Goal: Task Accomplishment & Management: Use online tool/utility

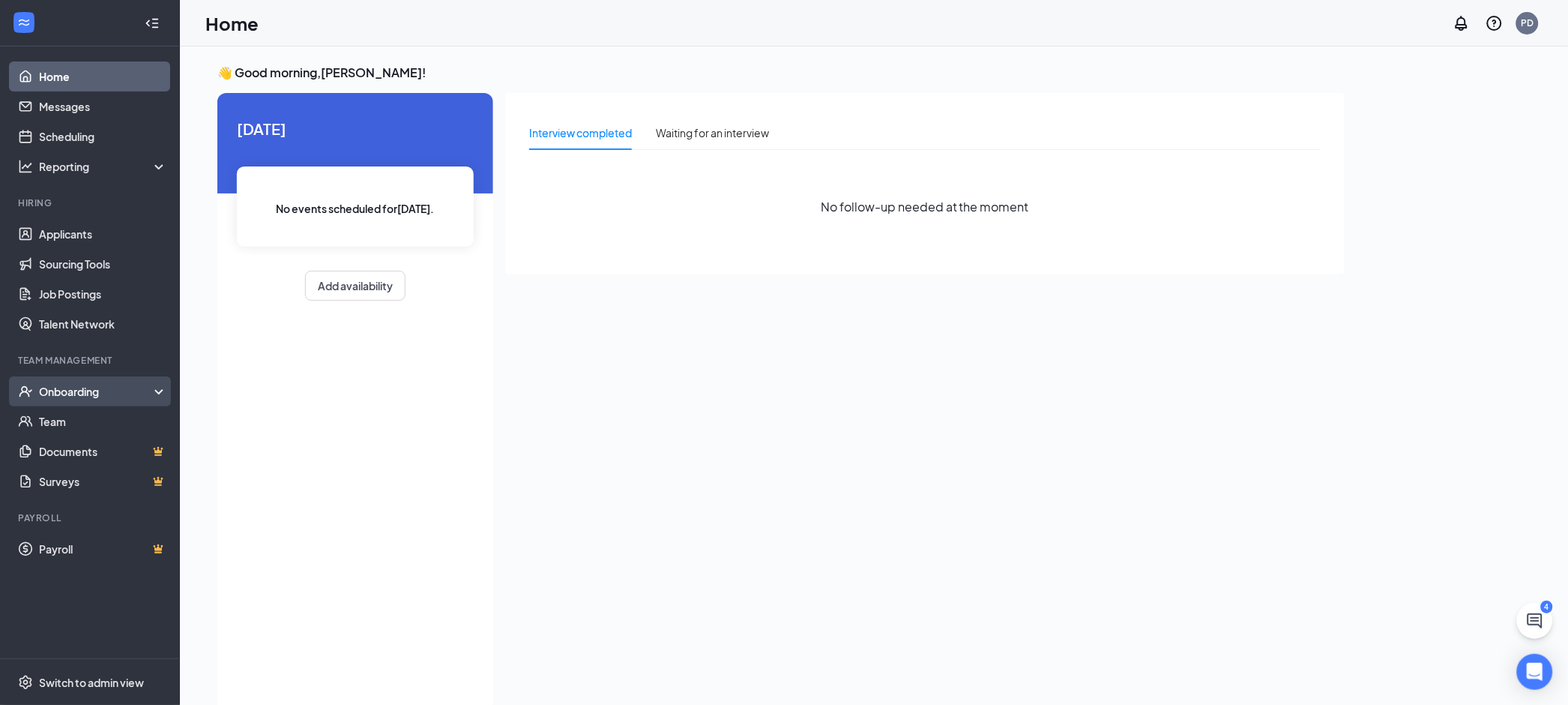
click at [53, 382] on div "Onboarding" at bounding box center [90, 391] width 180 height 30
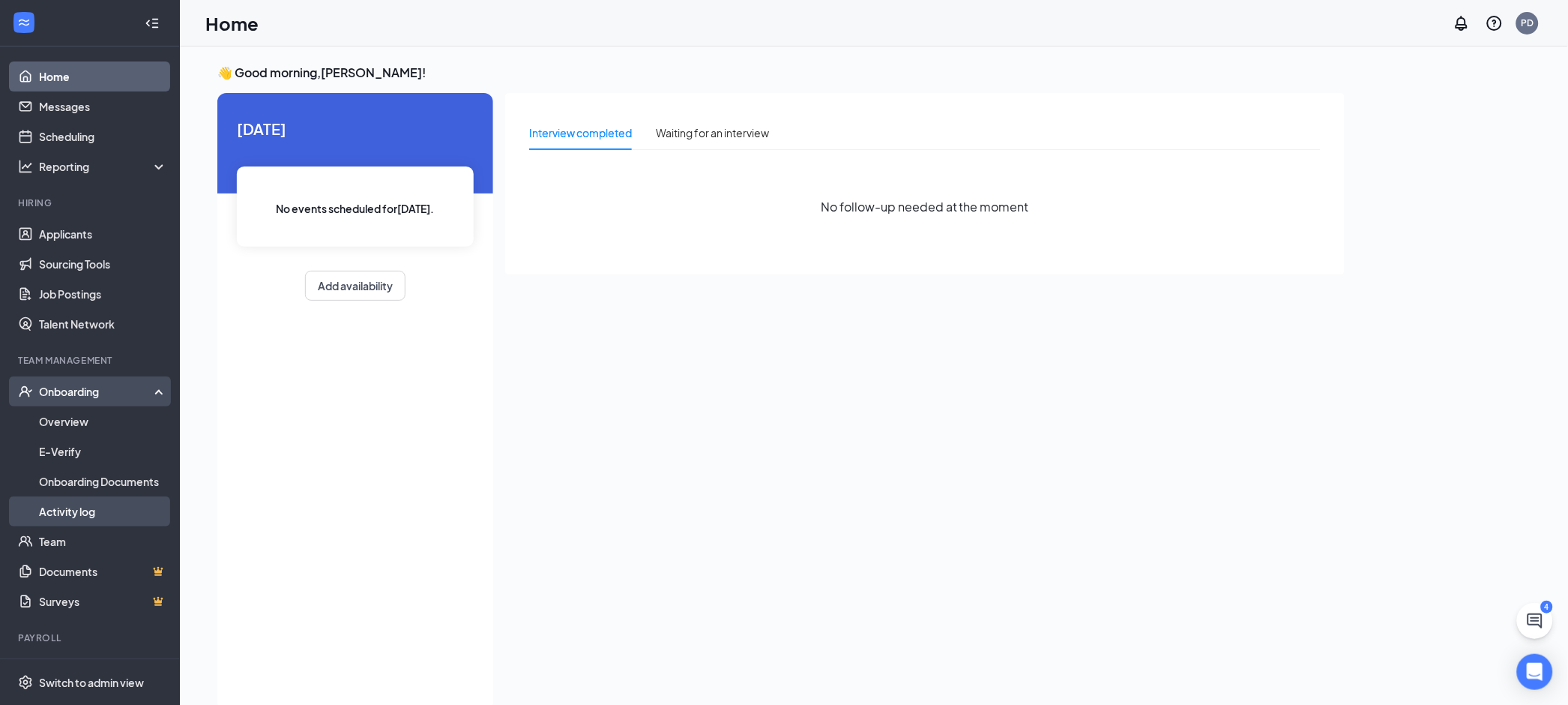
click at [65, 514] on link "Activity log" at bounding box center [103, 512] width 128 height 30
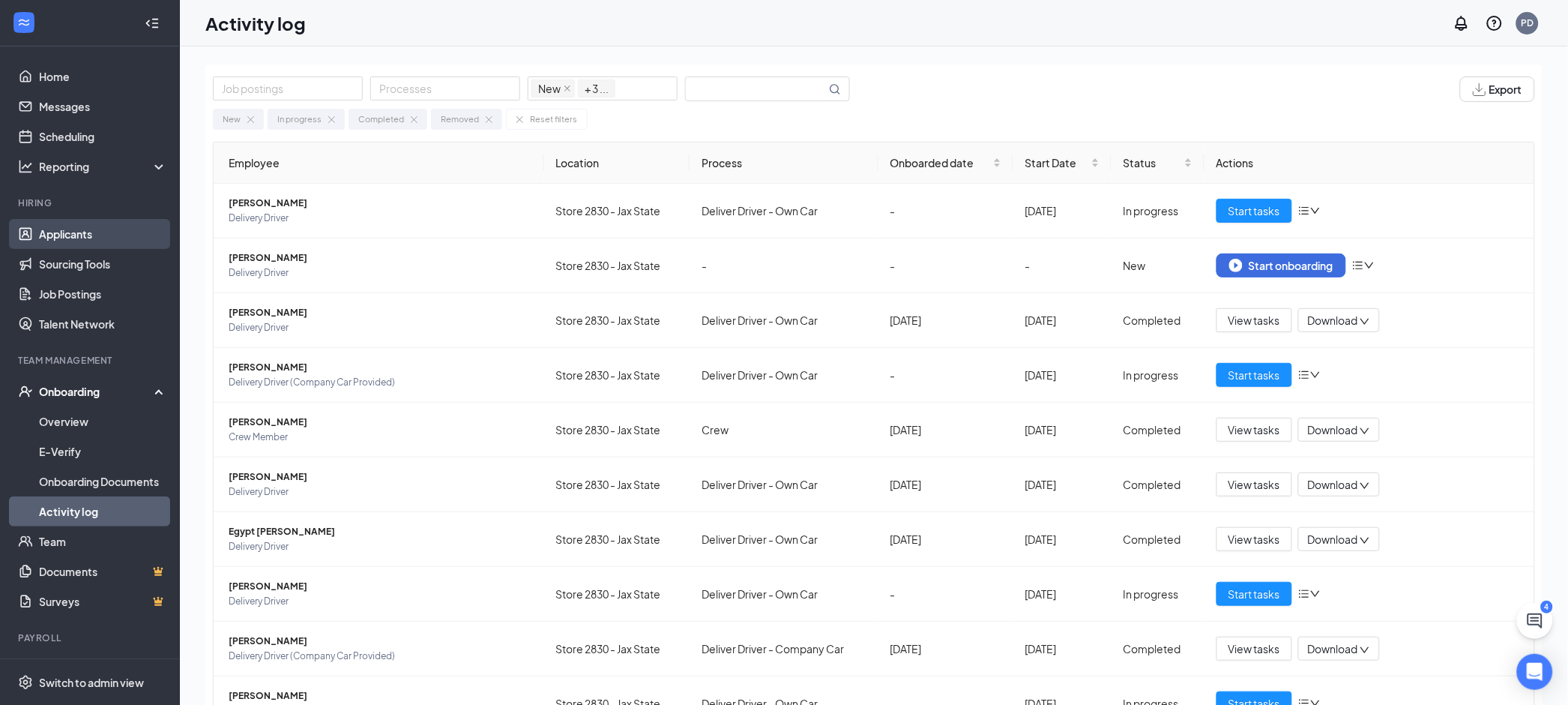
click at [73, 229] on link "Applicants" at bounding box center [103, 234] width 128 height 30
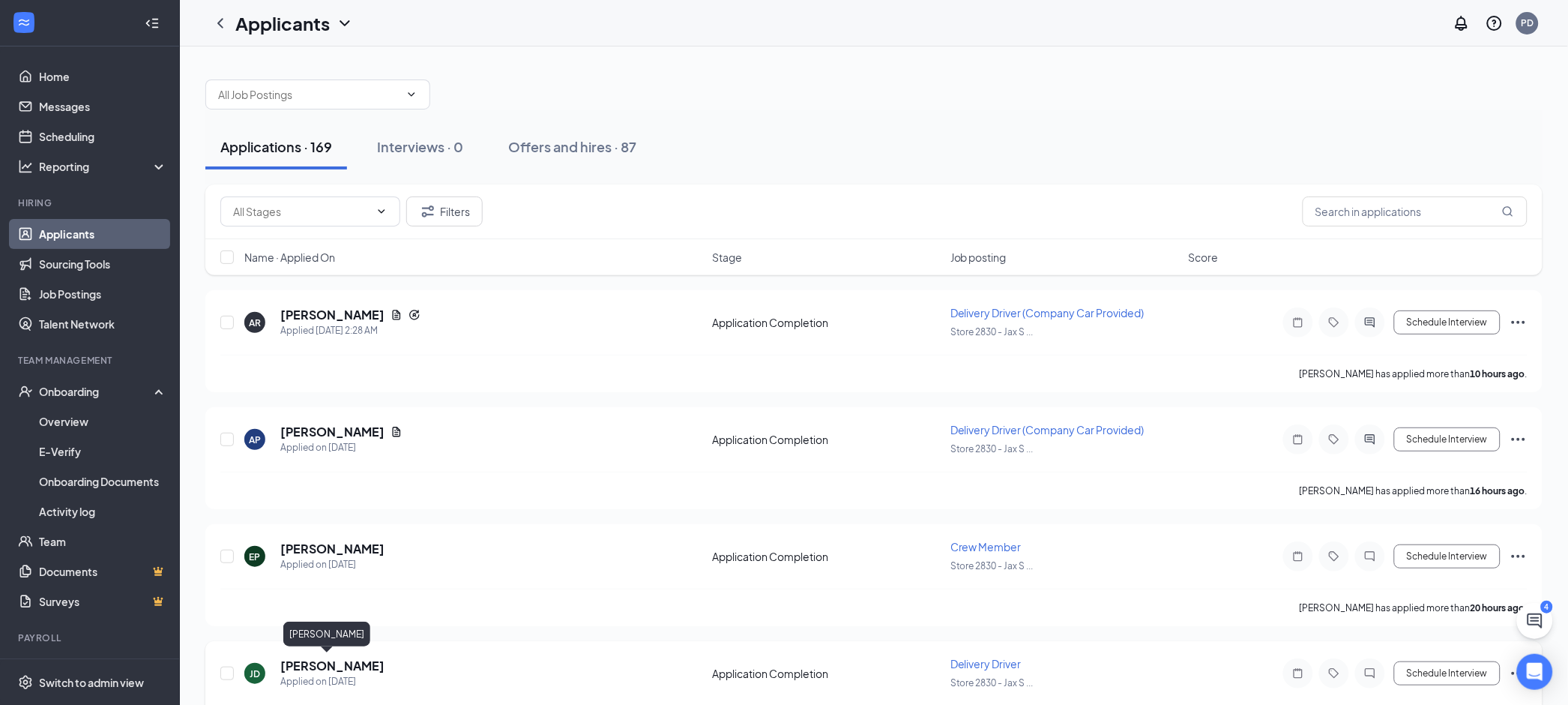
click at [294, 664] on h5 "[PERSON_NAME]" at bounding box center [332, 666] width 104 height 17
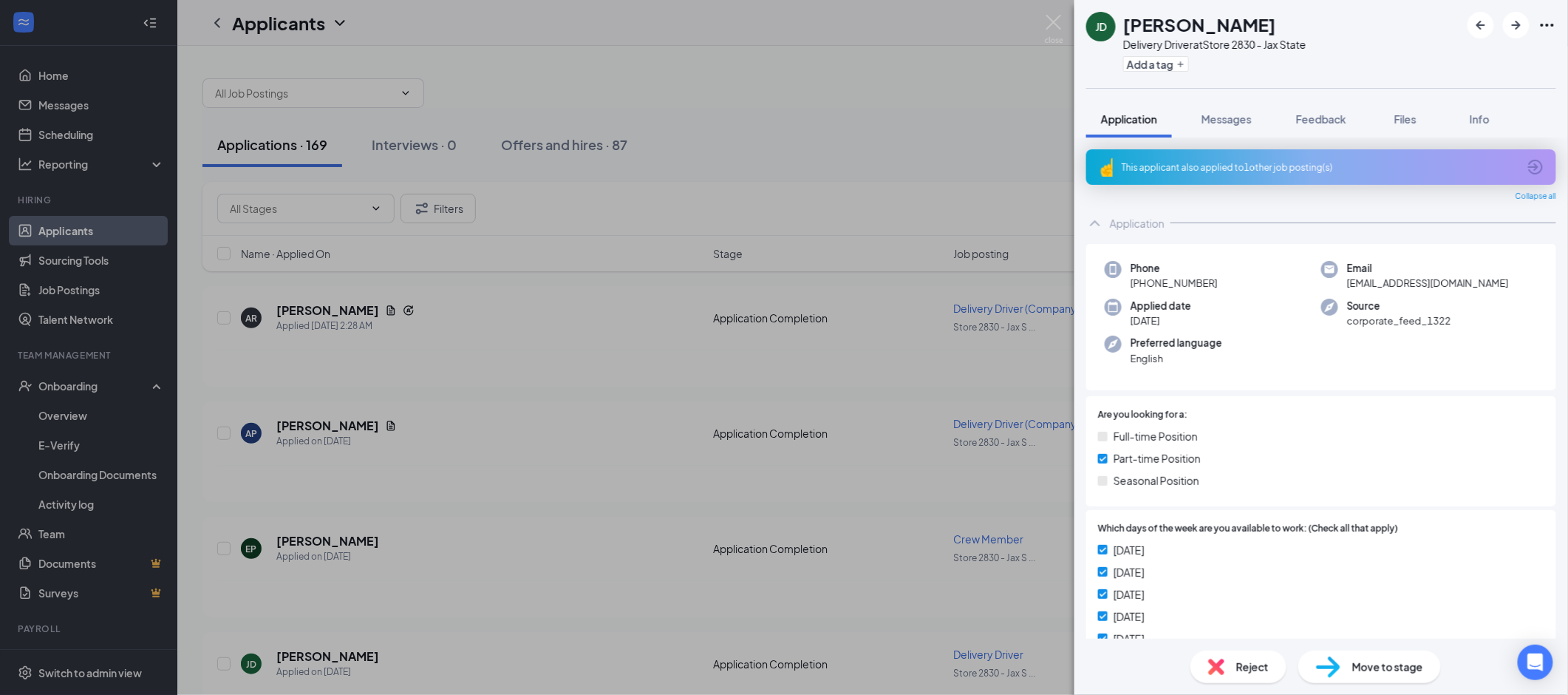
click at [800, 81] on div "[PERSON_NAME] [PERSON_NAME] Delivery Driver at Store 2830 - Jax State Add a tag…" at bounding box center [784, 347] width 1568 height 695
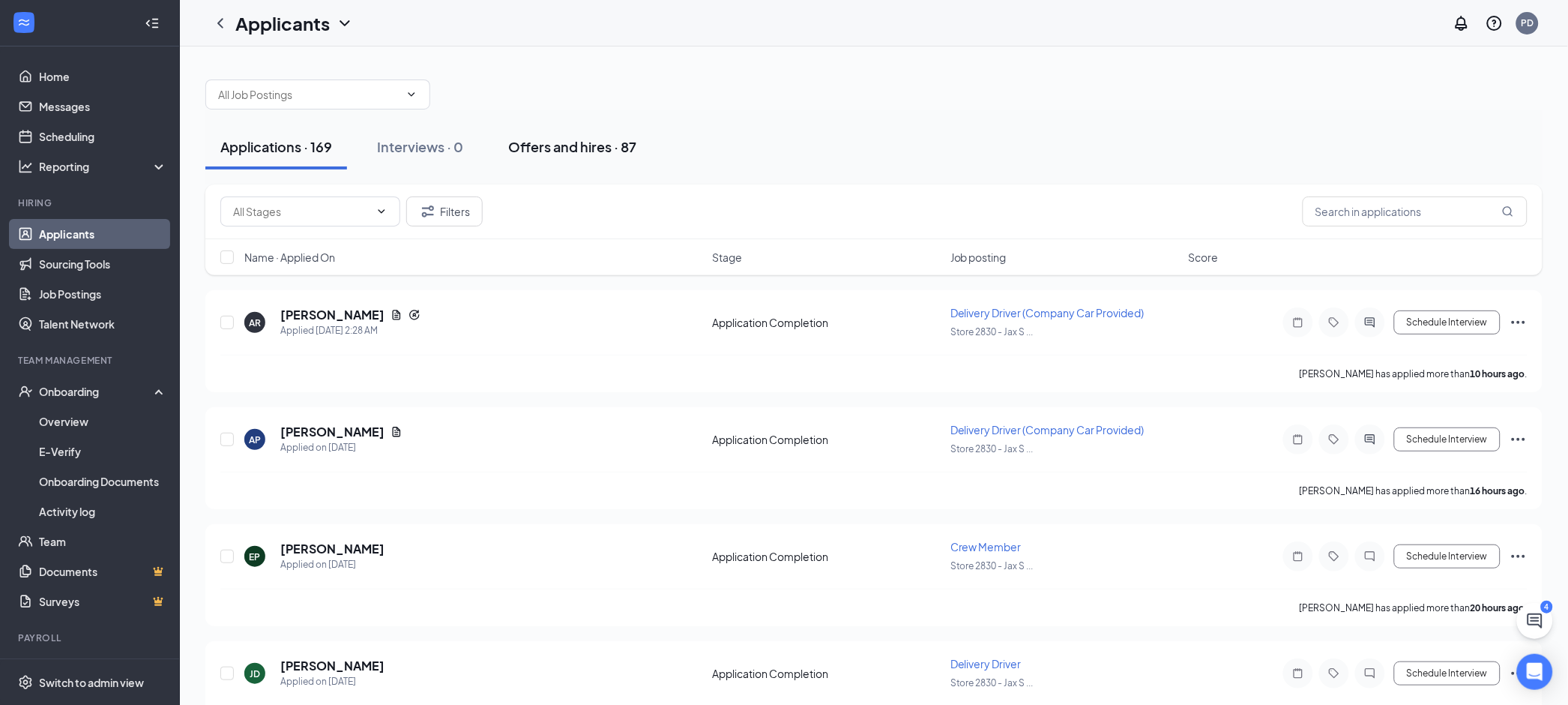
click at [551, 146] on div "Offers and hires · 87" at bounding box center [572, 147] width 128 height 19
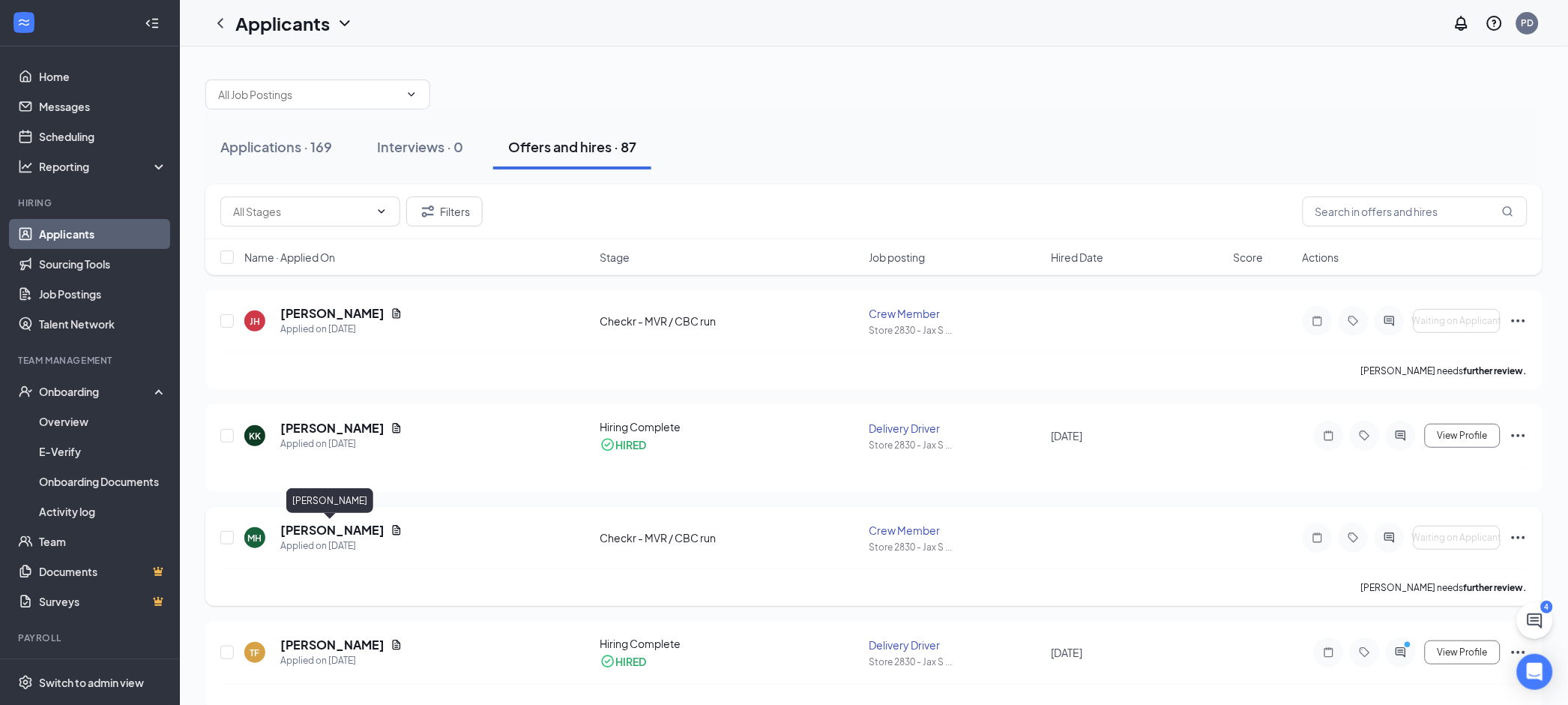
click at [335, 534] on h5 "[PERSON_NAME]" at bounding box center [332, 530] width 104 height 17
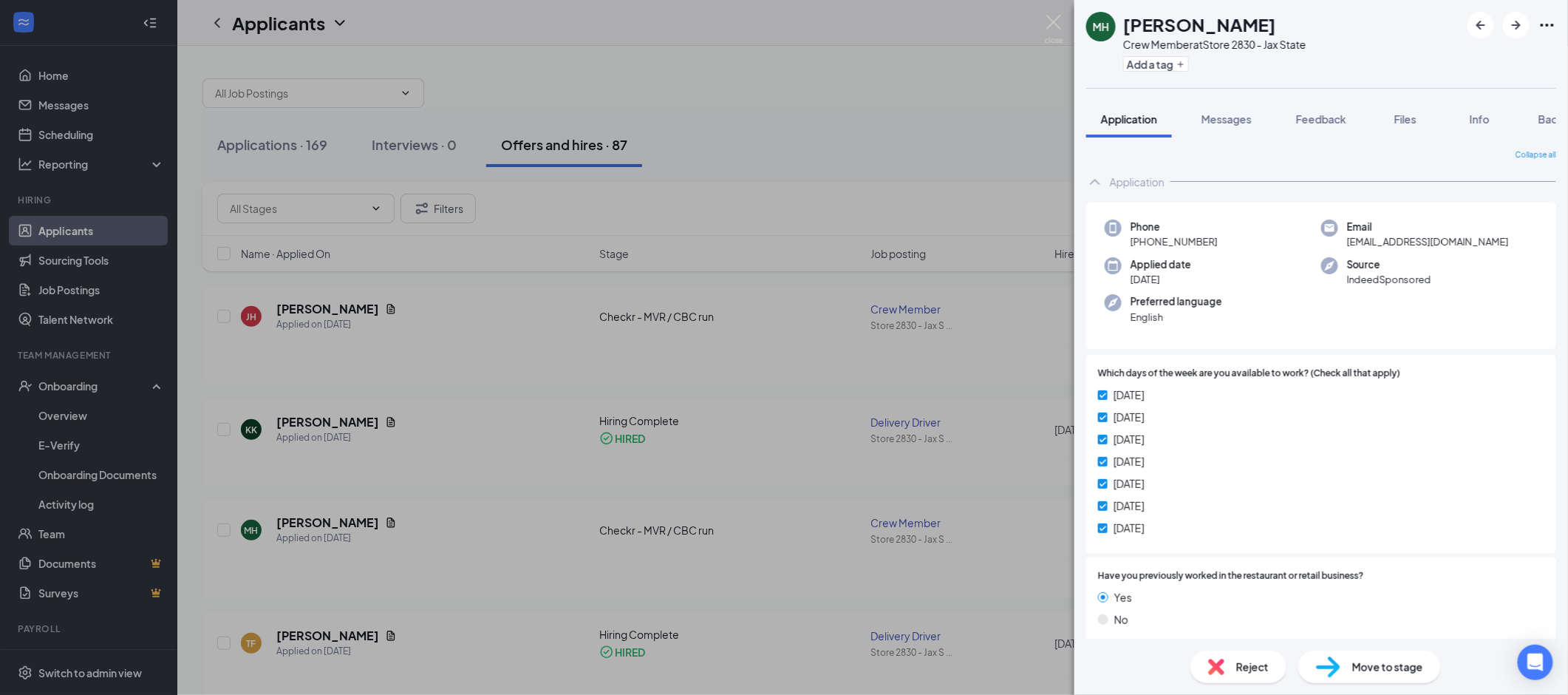
click at [497, 415] on div "MH [PERSON_NAME] Crew Member at Store 2830 - Jax State Add a tag Application Me…" at bounding box center [784, 347] width 1568 height 695
click at [449, 360] on div "MH [PERSON_NAME] Crew Member at Store 2830 - Jax State Add a tag Application Me…" at bounding box center [784, 347] width 1568 height 695
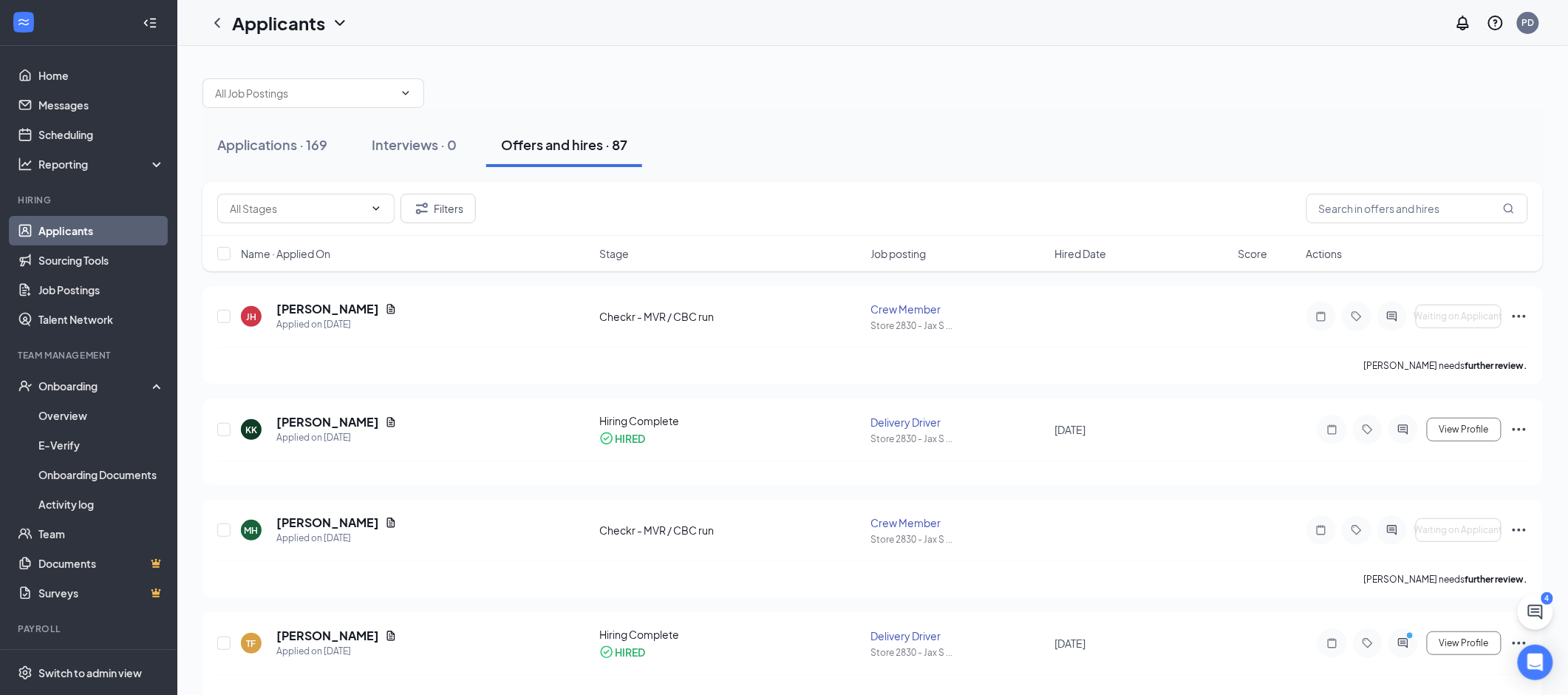
click at [449, 356] on div "[PERSON_NAME] needs further review." at bounding box center [872, 365] width 1311 height 37
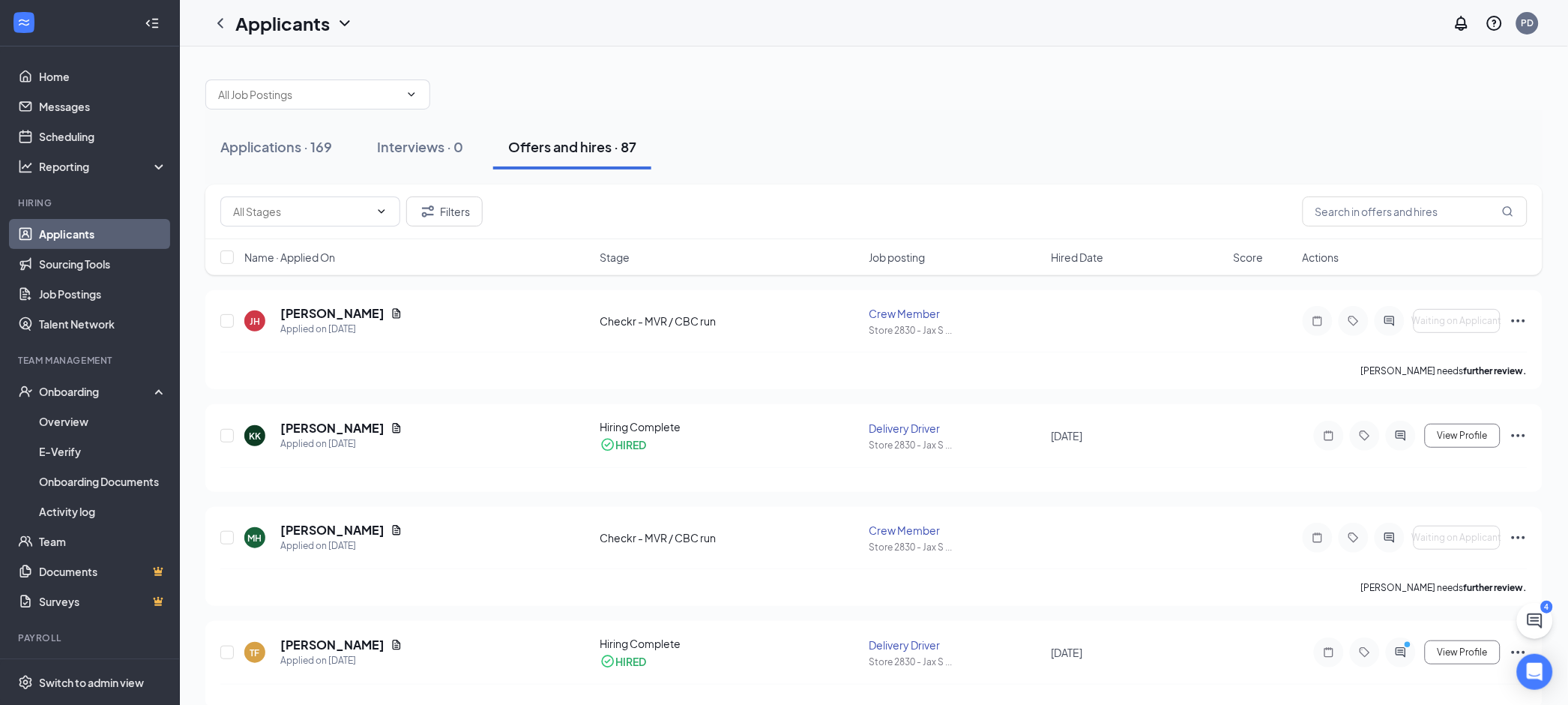
click at [456, 362] on div "[PERSON_NAME] needs further review." at bounding box center [874, 370] width 1307 height 38
click at [328, 314] on h5 "[PERSON_NAME]" at bounding box center [332, 313] width 104 height 17
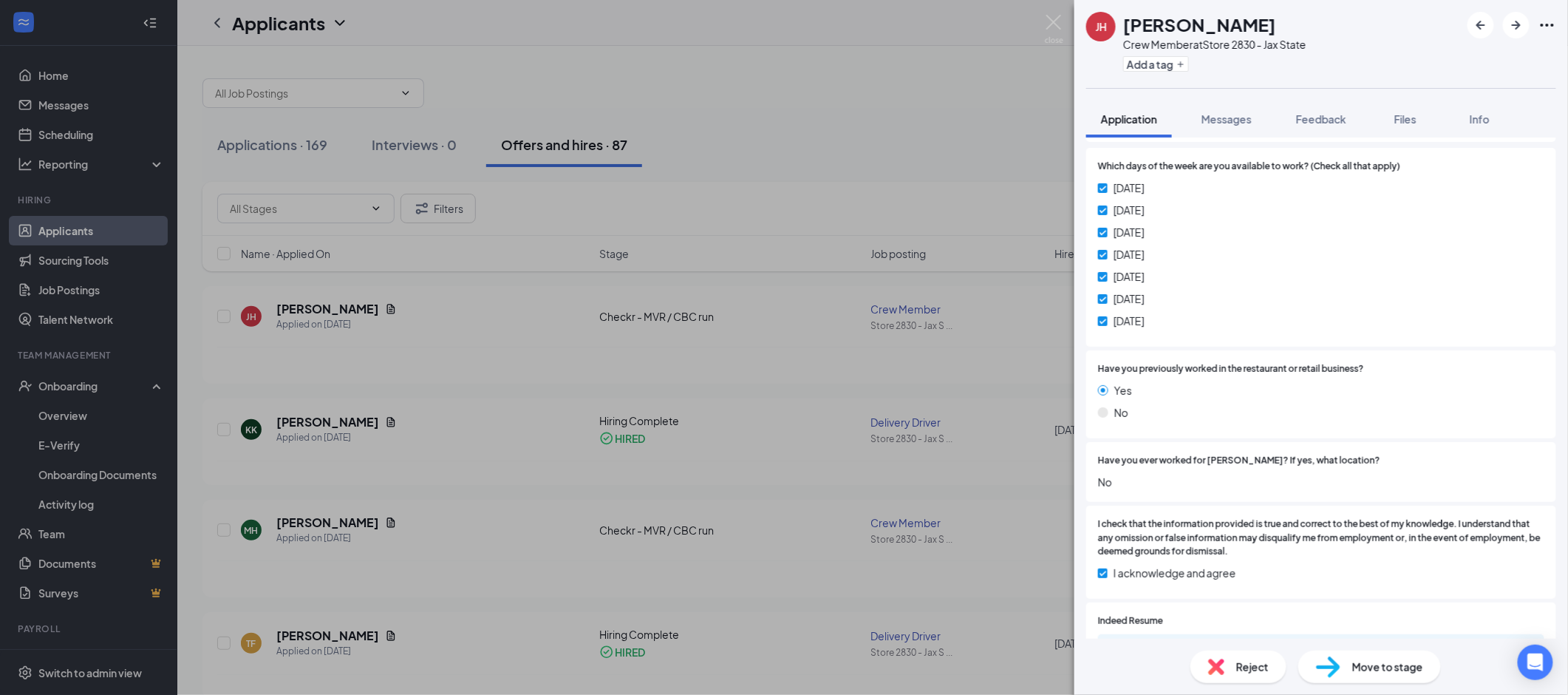
scroll to position [445, 0]
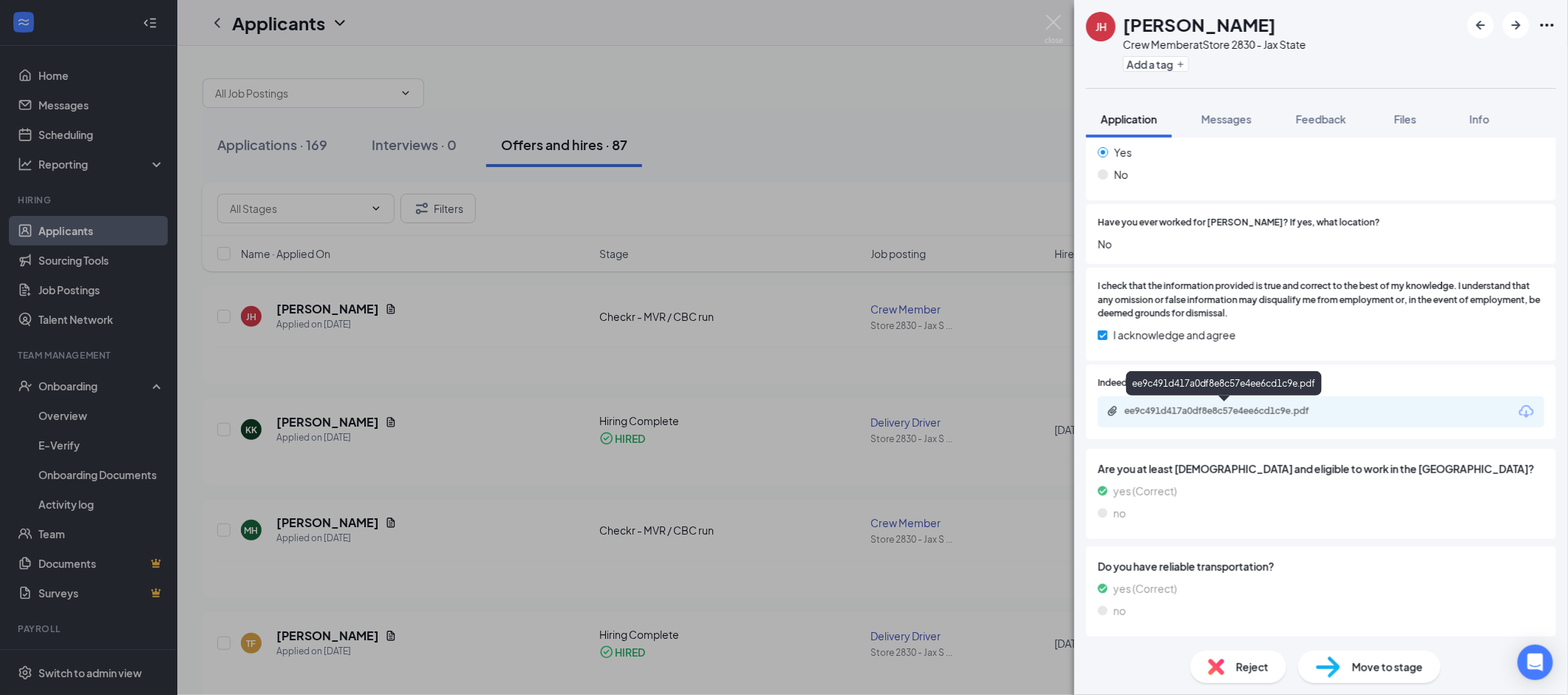
click at [1178, 410] on div "ee9c491d417a0df8e8c57e4ee6cd1c9e.pdf" at bounding box center [1228, 411] width 207 height 12
